Goal: Task Accomplishment & Management: Use online tool/utility

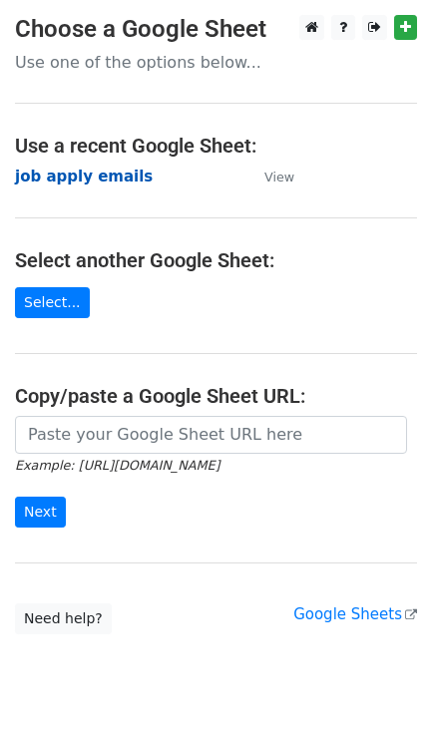
click at [73, 183] on strong "job apply emails" at bounding box center [84, 176] width 138 height 18
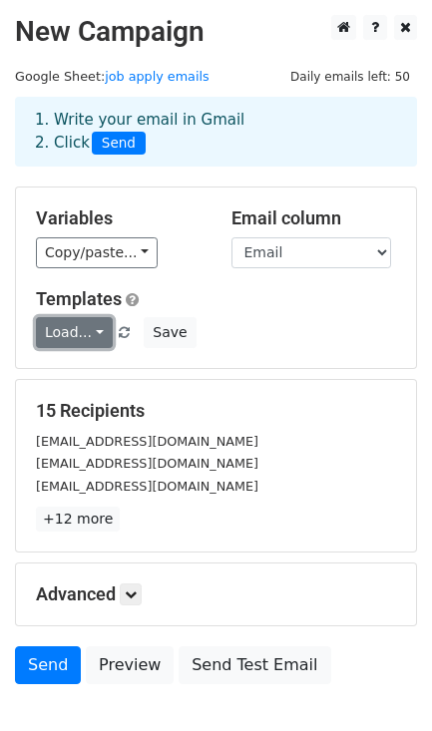
click at [96, 335] on link "Load..." at bounding box center [74, 332] width 77 height 31
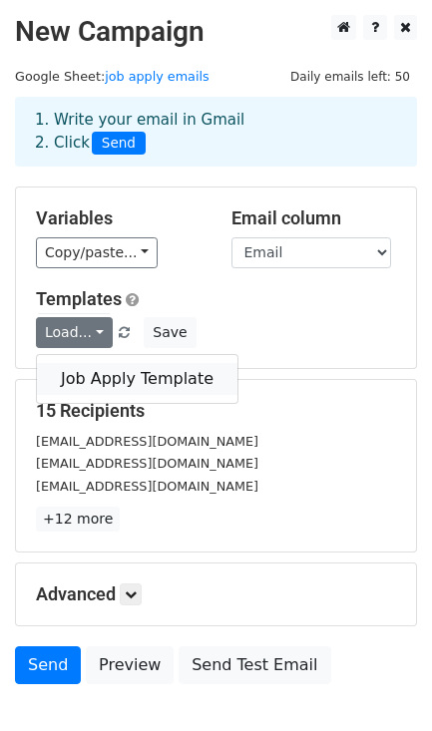
click at [105, 390] on link "Job Apply Template" at bounding box center [137, 379] width 200 height 32
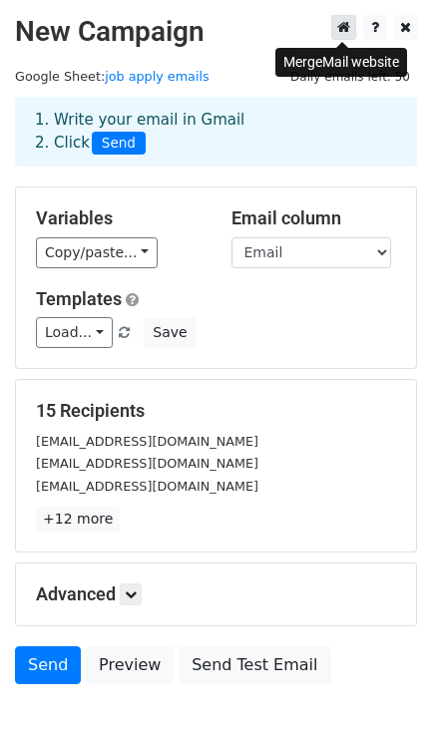
click at [333, 19] on link at bounding box center [343, 27] width 25 height 25
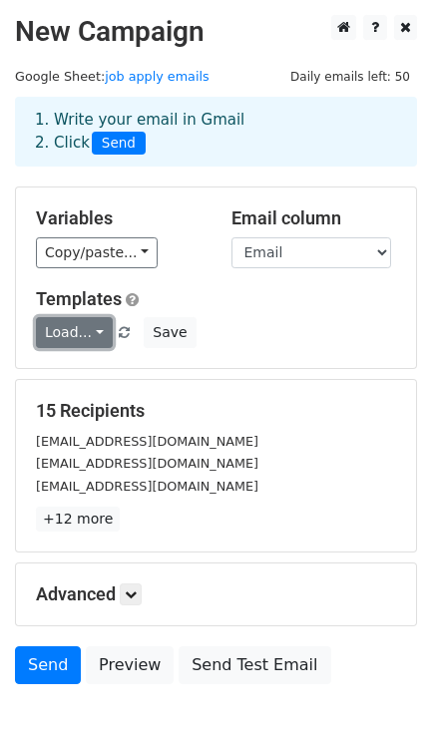
click at [66, 334] on link "Load..." at bounding box center [74, 332] width 77 height 31
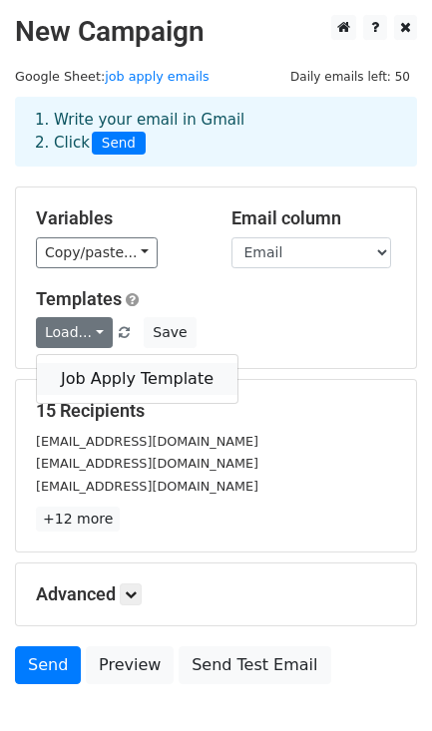
click at [95, 366] on link "Job Apply Template" at bounding box center [137, 379] width 200 height 32
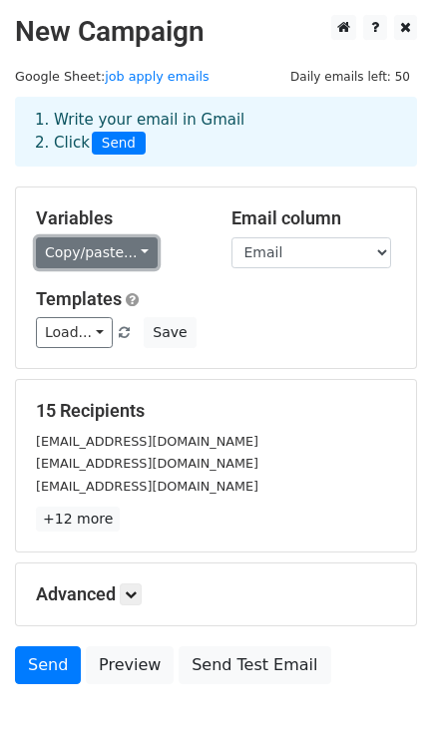
click at [108, 249] on link "Copy/paste..." at bounding box center [97, 252] width 122 height 31
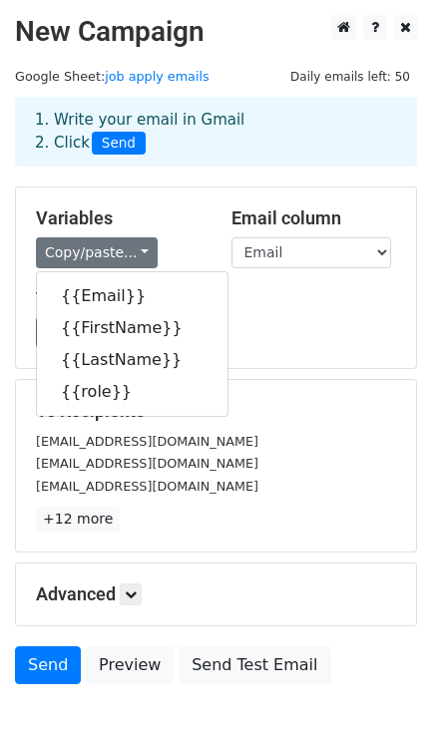
click at [269, 296] on h5 "Templates" at bounding box center [216, 299] width 360 height 22
